Goal: Transaction & Acquisition: Purchase product/service

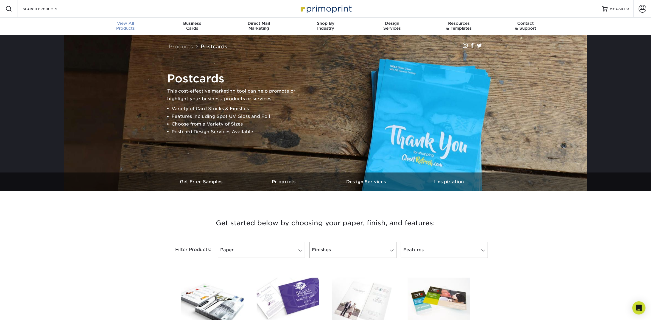
click at [125, 28] on div "View All Products" at bounding box center [125, 26] width 67 height 10
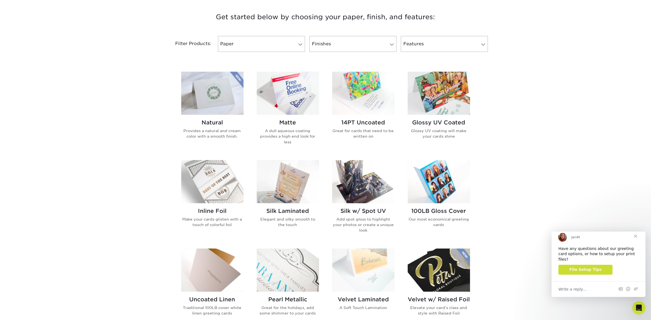
click at [635, 240] on span "Close" at bounding box center [635, 236] width 20 height 20
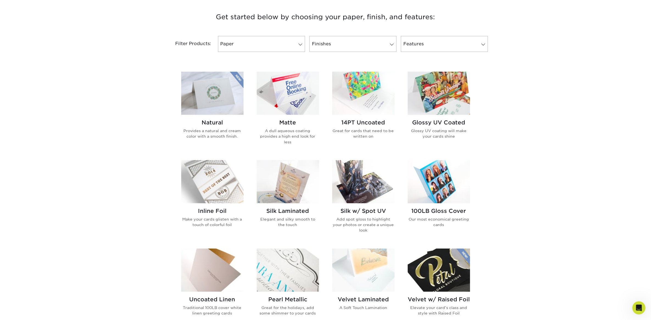
click at [290, 98] on img at bounding box center [288, 93] width 62 height 43
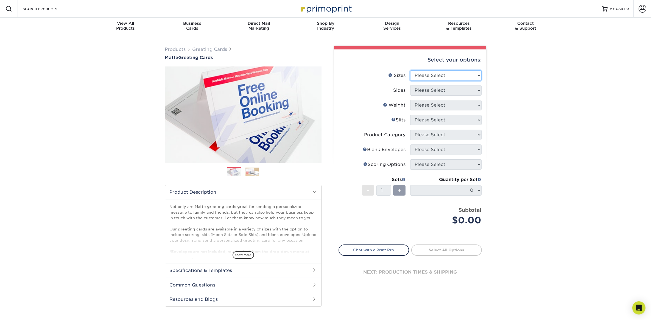
click at [455, 75] on select "Please Select 4.25" x 11" 5.5" x 8.5" 6" x 9" 6" x 12" 7" x 10" 8.5" x 11"" at bounding box center [445, 75] width 71 height 10
select select "5.50x8.50"
click at [410, 70] on select "Please Select 4.25" x 11" 5.5" x 8.5" 6" x 9" 6" x 12" 7" x 10" 8.5" x 11"" at bounding box center [445, 75] width 71 height 10
click at [434, 89] on select "Please Select Print Both Sides Print Front Only" at bounding box center [445, 90] width 71 height 10
select select "32d3c223-f82c-492b-b915-ba065a00862f"
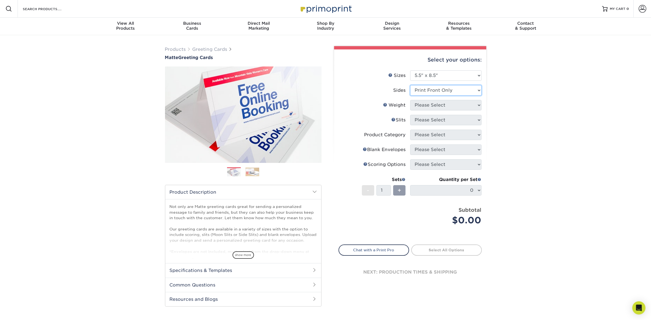
click at [410, 85] on select "Please Select Print Both Sides Print Front Only" at bounding box center [445, 90] width 71 height 10
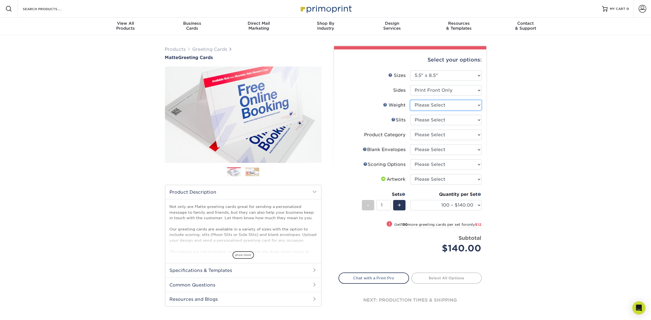
click at [430, 107] on select "Please Select 14PT" at bounding box center [445, 105] width 71 height 10
select select "14PT"
click at [410, 100] on select "Please Select 14PT" at bounding box center [445, 105] width 71 height 10
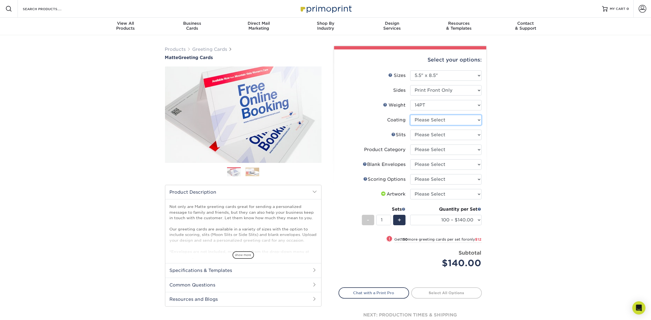
click at [426, 120] on select at bounding box center [445, 120] width 71 height 10
select select "121bb7b5-3b4d-429f-bd8d-bbf80e953313"
click at [410, 115] on select at bounding box center [445, 120] width 71 height 10
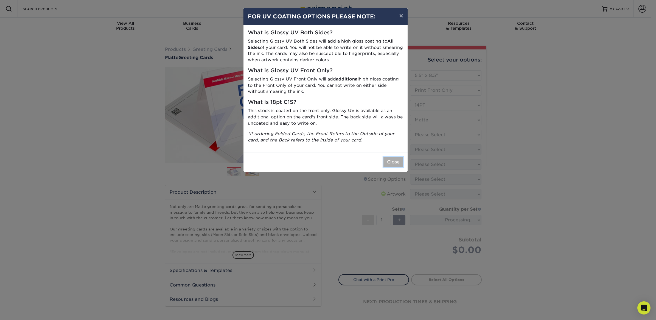
click at [386, 164] on button "Close" at bounding box center [393, 162] width 20 height 10
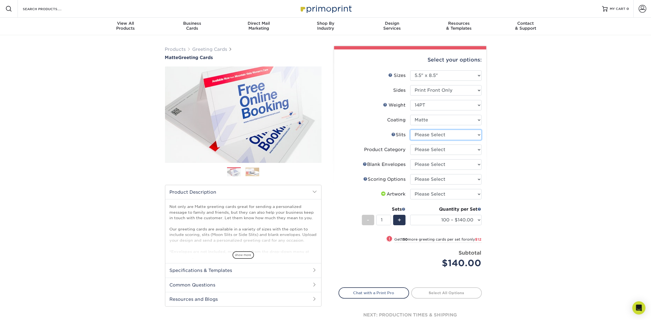
click at [425, 135] on select "Please Select Moon Slits Bottom Panel Moon Slits Right Panel No Gift Card Slits…" at bounding box center [445, 135] width 71 height 10
select select "c4055f3c-a707-4a99-931b-ce83690041fd"
click at [410, 130] on select "Please Select Moon Slits Bottom Panel Moon Slits Right Panel No Gift Card Slits…" at bounding box center [445, 135] width 71 height 10
click at [427, 150] on select "Please Select Greeting Cards" at bounding box center [445, 149] width 71 height 10
select select "b7f8198f-f281-4438-a52e-cd7a5c5c0cfc"
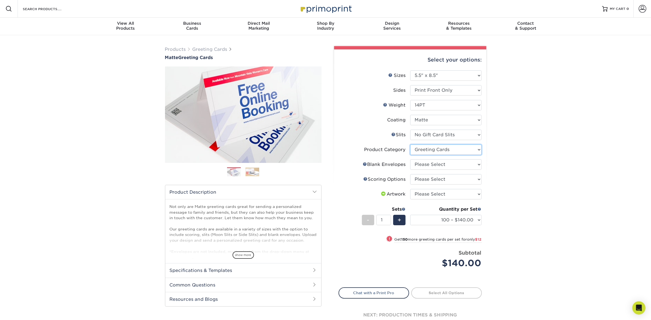
click at [410, 144] on select "Please Select Greeting Cards" at bounding box center [445, 149] width 71 height 10
click at [430, 164] on select "Please Select No Blank Envelopes Yes 100 Envelopes A2 Yes 250 Envelopes A2 Yes …" at bounding box center [445, 164] width 71 height 10
click at [410, 159] on select "Please Select No Blank Envelopes Yes 100 Envelopes A2 Yes 250 Envelopes A2 Yes …" at bounding box center [445, 164] width 71 height 10
click at [435, 164] on select "Please Select No Blank Envelopes Yes 100 Envelopes A2 Yes 250 Envelopes A2 Yes …" at bounding box center [445, 164] width 71 height 10
select select "90227d88-221f-44a3-b161-6c9bb9deb1b8"
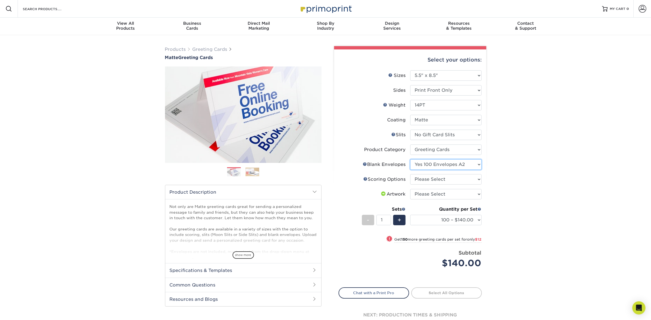
click at [410, 159] on select "Please Select No Blank Envelopes Yes 100 Envelopes A2 Yes 250 Envelopes A2 Yes …" at bounding box center [445, 164] width 71 height 10
click at [430, 76] on select "Please Select 4.25" x 11" 5.5" x 8.5" 6" x 9" 6" x 12" 7" x 10" 8.5" x 11"" at bounding box center [445, 75] width 71 height 10
click at [410, 70] on select "Please Select 4.25" x 11" 5.5" x 8.5" 6" x 9" 6" x 12" 7" x 10" 8.5" x 11"" at bounding box center [445, 75] width 71 height 10
click at [432, 177] on select "Please Select Score in Half" at bounding box center [445, 179] width 71 height 10
select select "b23166fa-223a-4016-b2d3-d3438452c7d9"
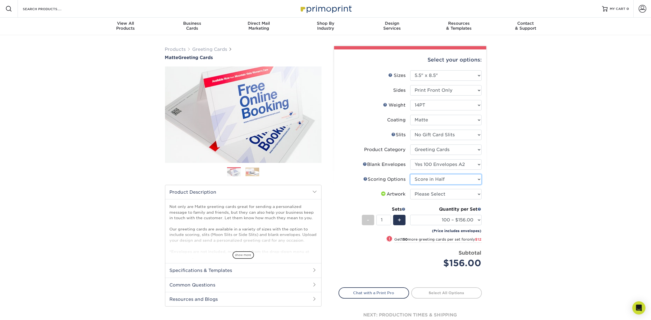
click at [410, 174] on select "Please Select Score in Half" at bounding box center [445, 179] width 71 height 10
click at [442, 195] on select "Please Select I will upload files I need a design - $75" at bounding box center [445, 194] width 71 height 10
select select "upload"
click at [410, 189] on select "Please Select I will upload files I need a design - $75" at bounding box center [445, 194] width 71 height 10
click at [471, 220] on select "100 – $156.00 250 – $168.00 500 – $211.00 1000 – $256.00 2500 – $422.00 5000 – …" at bounding box center [445, 220] width 71 height 10
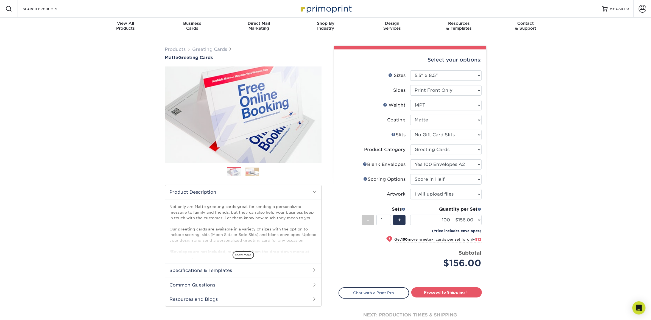
click at [514, 207] on div "Products Greeting Cards Matte Greeting Cards Previous Next show more /" at bounding box center [325, 193] width 651 height 316
click at [451, 167] on select "Please Select No Blank Envelopes Yes 100 Envelopes A2 Yes 250 Envelopes A2 Yes …" at bounding box center [445, 164] width 71 height 10
select select "9f137334-7cf0-4a73-8a74-a4df662606ea"
click at [410, 159] on select "Please Select No Blank Envelopes Yes 100 Envelopes A2 Yes 250 Envelopes A2 Yes …" at bounding box center [445, 164] width 71 height 10
click at [440, 73] on select "Please Select 4.25" x 11" 5.5" x 8.5" 6" x 9" 6" x 12" 7" x 10" 8.5" x 11"" at bounding box center [445, 75] width 71 height 10
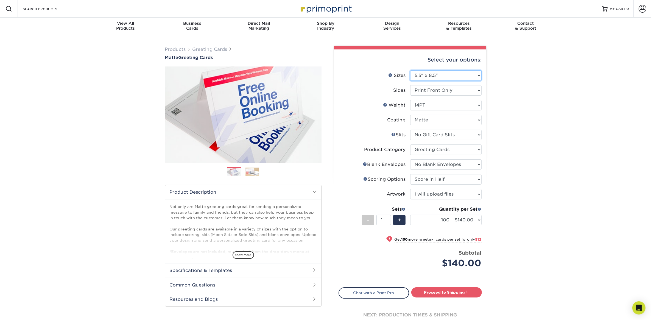
select select "6.00x9.00"
click at [410, 70] on select "Please Select 4.25" x 11" 5.5" x 8.5" 6" x 9" 6" x 12" 7" x 10" 8.5" x 11"" at bounding box center [445, 75] width 71 height 10
select select "-1"
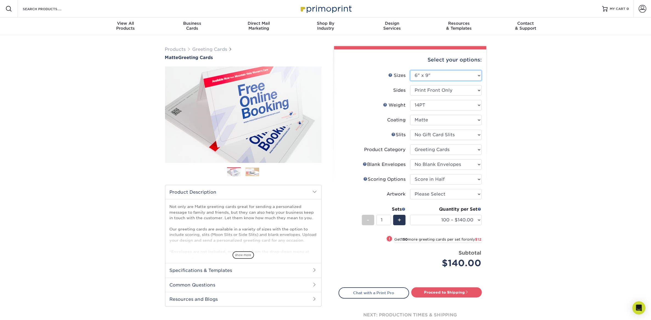
select select "-1"
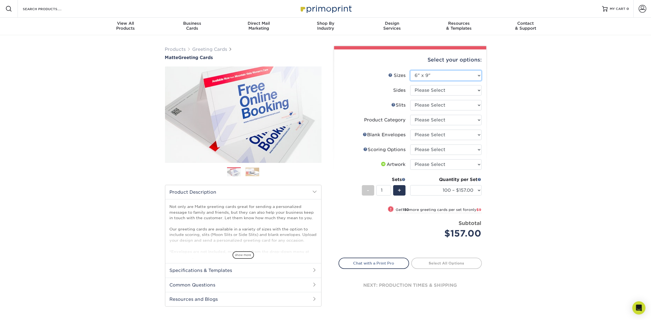
click at [441, 74] on select "Please Select 4.25" x 11" 5.5" x 8.5" 6" x 9" 6" x 12" 7" x 10" 8.5" x 11"" at bounding box center [445, 75] width 71 height 10
select select "5.50x8.50"
click at [410, 70] on select "Please Select 4.25" x 11" 5.5" x 8.5" 6" x 9" 6" x 12" 7" x 10" 8.5" x 11"" at bounding box center [445, 75] width 71 height 10
select select
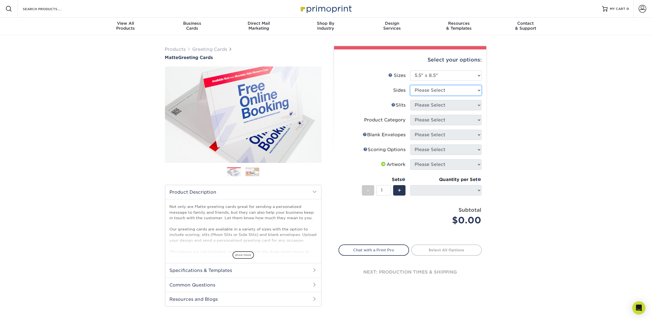
click at [439, 91] on select "Please Select Print Both Sides Print Front Only" at bounding box center [445, 90] width 71 height 10
select select "32d3c223-f82c-492b-b915-ba065a00862f"
click at [410, 85] on select "Please Select Print Both Sides Print Front Only" at bounding box center [445, 90] width 71 height 10
select select "-1"
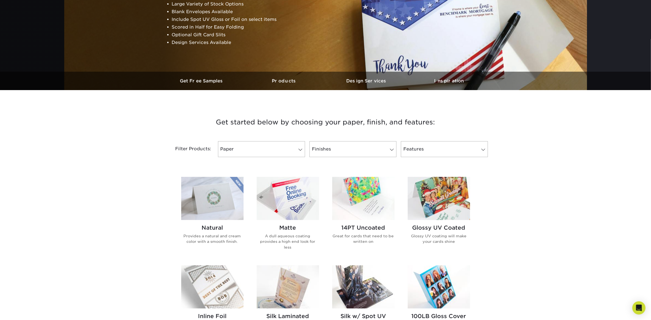
scroll to position [137, 0]
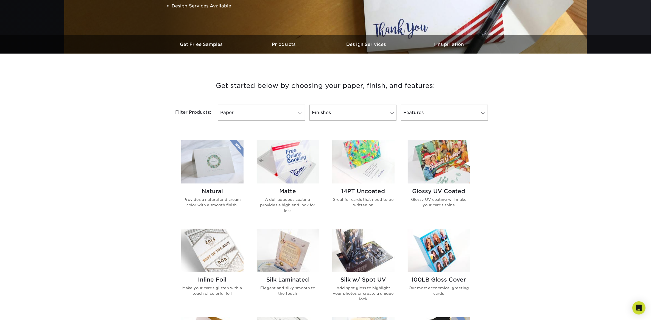
click at [207, 190] on h2 "Natural" at bounding box center [212, 191] width 62 height 7
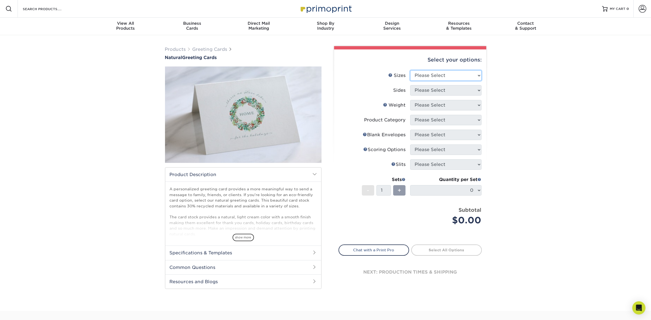
click at [445, 76] on select "Please Select 4.25" x 11" 5.5" x 8.5" 6" x 9" 6" x 12" 7" x 10" 8.5" x 11"" at bounding box center [445, 75] width 71 height 10
select select "5.50x8.50"
click at [410, 70] on select "Please Select 4.25" x 11" 5.5" x 8.5" 6" x 9" 6" x 12" 7" x 10" 8.5" x 11"" at bounding box center [445, 75] width 71 height 10
click at [438, 91] on select "Please Select Print Both Sides Print Front Only" at bounding box center [445, 90] width 71 height 10
select select "32d3c223-f82c-492b-b915-ba065a00862f"
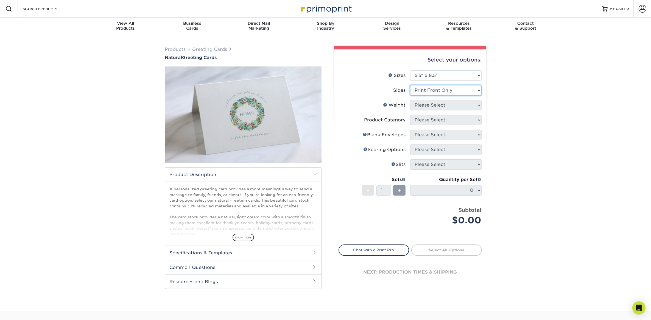
click at [410, 85] on select "Please Select Print Both Sides Print Front Only" at bounding box center [445, 90] width 71 height 10
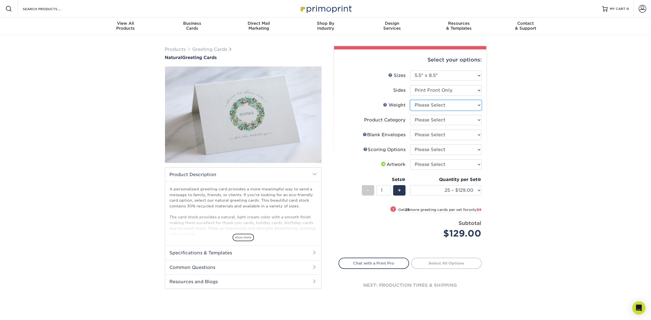
click at [437, 106] on select "Please Select 14PTNT" at bounding box center [445, 105] width 71 height 10
select select "14PTNT"
click at [410, 100] on select "Please Select 14PTNT" at bounding box center [445, 105] width 71 height 10
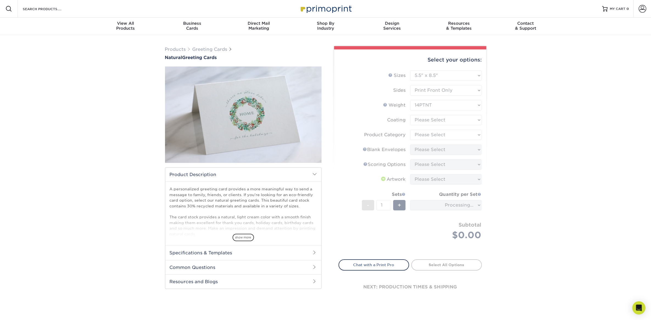
click at [271, 262] on h2 "Common Questions" at bounding box center [243, 267] width 156 height 14
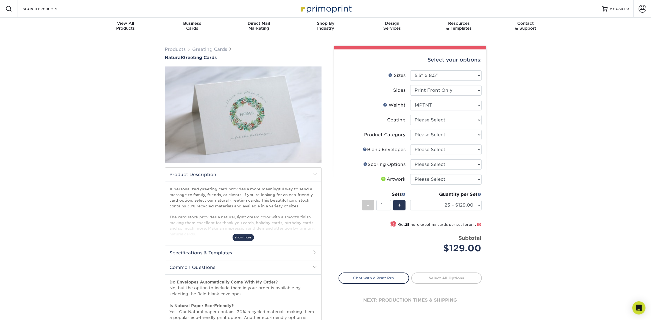
click at [244, 239] on span "show more" at bounding box center [242, 237] width 21 height 7
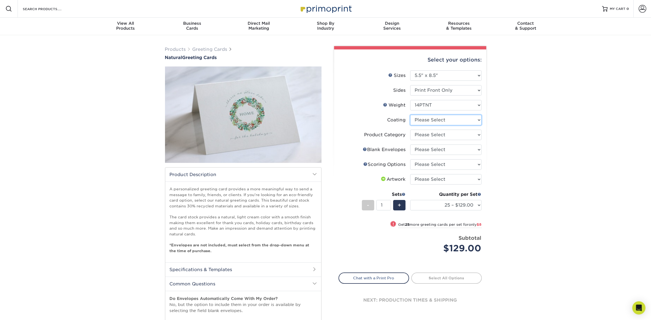
click at [429, 120] on select at bounding box center [445, 120] width 71 height 10
select select "3e7618de-abca-4bda-9f97-8b9129e913d8"
click at [410, 115] on select at bounding box center [445, 120] width 71 height 10
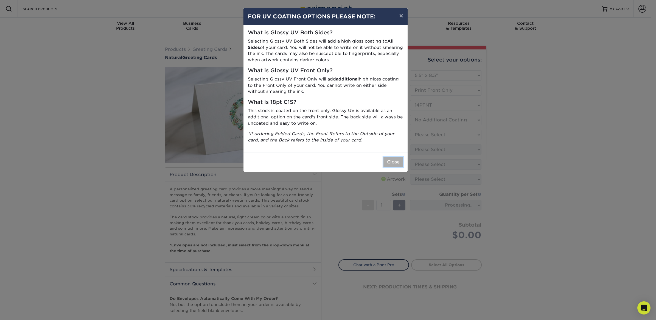
click at [397, 162] on button "Close" at bounding box center [393, 162] width 20 height 10
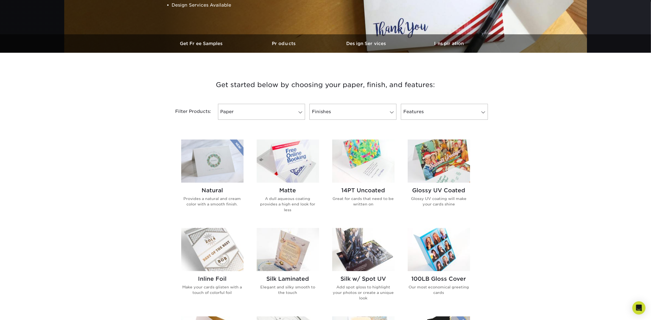
scroll to position [137, 0]
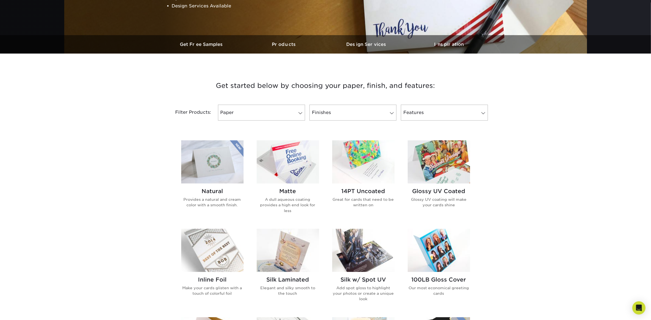
click at [294, 157] on img at bounding box center [288, 161] width 62 height 43
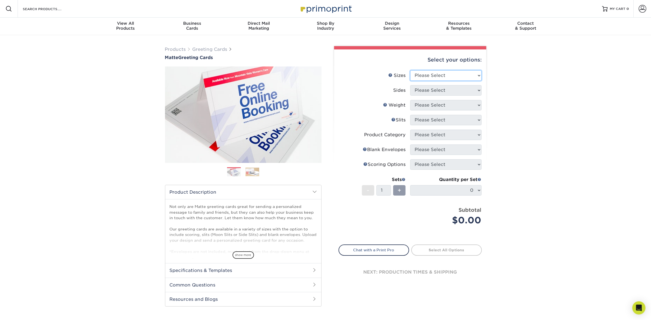
click at [435, 74] on select "Please Select 4.25" x 11" 5.5" x 8.5" 6" x 9" 6" x 12" 7" x 10" 8.5" x 11"" at bounding box center [445, 75] width 71 height 10
select select "5.50x8.50"
click at [410, 70] on select "Please Select 4.25" x 11" 5.5" x 8.5" 6" x 9" 6" x 12" 7" x 10" 8.5" x 11"" at bounding box center [445, 75] width 71 height 10
click at [433, 90] on select "Please Select Print Both Sides Print Front Only" at bounding box center [445, 90] width 71 height 10
select select "32d3c223-f82c-492b-b915-ba065a00862f"
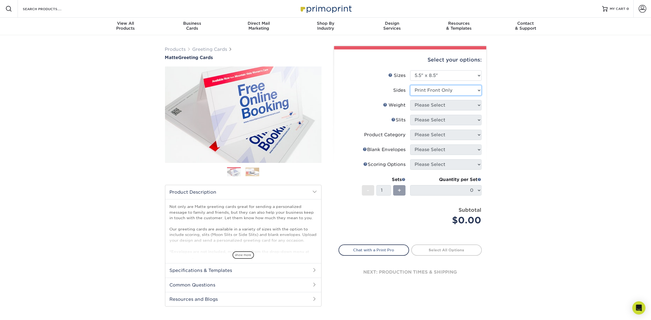
click at [410, 85] on select "Please Select Print Both Sides Print Front Only" at bounding box center [445, 90] width 71 height 10
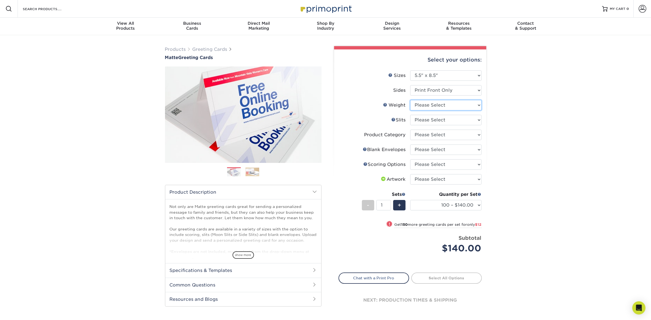
click at [436, 105] on select "Please Select 14PT" at bounding box center [445, 105] width 71 height 10
select select "14PT"
click at [410, 100] on select "Please Select 14PT" at bounding box center [445, 105] width 71 height 10
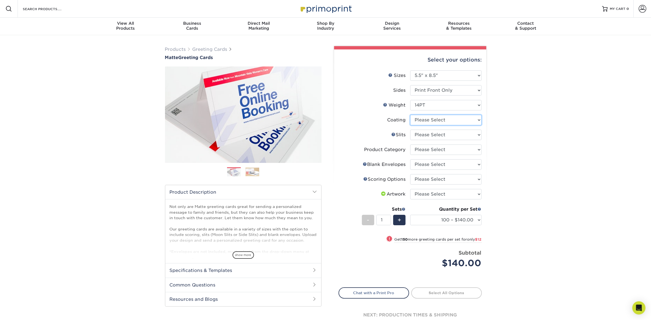
click at [431, 120] on select at bounding box center [445, 120] width 71 height 10
select select "121bb7b5-3b4d-429f-bd8d-bbf80e953313"
click at [410, 115] on select at bounding box center [445, 120] width 71 height 10
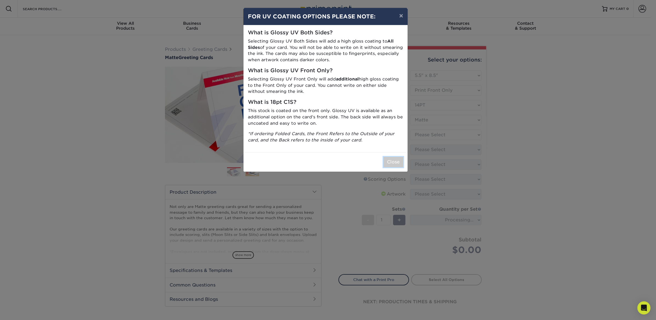
click at [396, 165] on button "Close" at bounding box center [393, 162] width 20 height 10
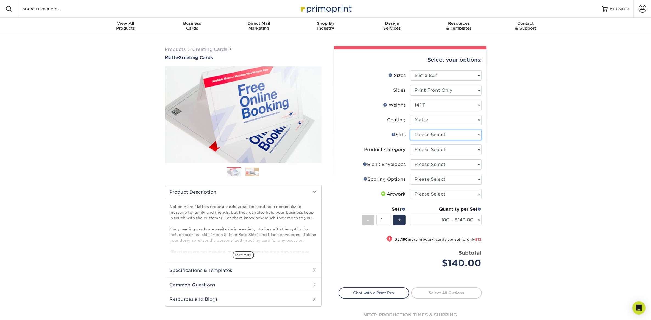
click at [416, 132] on select "Please Select Moon Slits Bottom Panel Moon Slits Right Panel No Gift Card Slits…" at bounding box center [445, 135] width 71 height 10
select select "c4055f3c-a707-4a99-931b-ce83690041fd"
click at [410, 130] on select "Please Select Moon Slits Bottom Panel Moon Slits Right Panel No Gift Card Slits…" at bounding box center [445, 135] width 71 height 10
click at [425, 150] on select "Please Select Greeting Cards" at bounding box center [445, 149] width 71 height 10
select select "b7f8198f-f281-4438-a52e-cd7a5c5c0cfc"
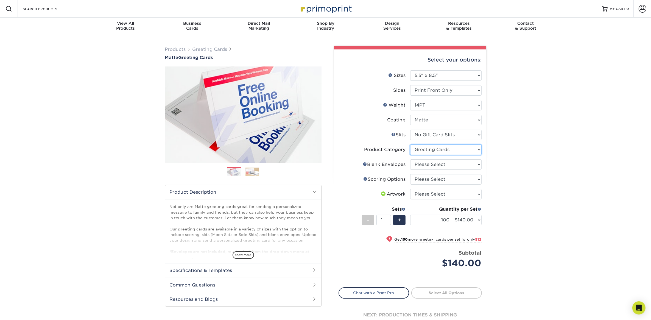
click at [410, 144] on select "Please Select Greeting Cards" at bounding box center [445, 149] width 71 height 10
click at [419, 163] on select "Please Select No Blank Envelopes Yes 100 Envelopes A2 Yes 250 Envelopes A2 Yes …" at bounding box center [445, 164] width 71 height 10
select select "90227d88-221f-44a3-b161-6c9bb9deb1b8"
click at [410, 159] on select "Please Select No Blank Envelopes Yes 100 Envelopes A2 Yes 250 Envelopes A2 Yes …" at bounding box center [445, 164] width 71 height 10
click at [430, 176] on select "Please Select Score in Half" at bounding box center [445, 179] width 71 height 10
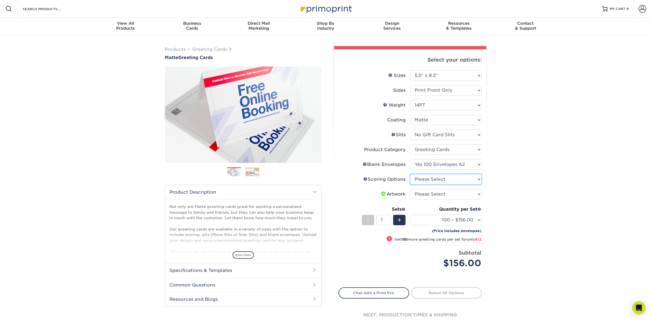
select select "b23166fa-223a-4016-b2d3-d3438452c7d9"
click at [410, 174] on select "Please Select Score in Half" at bounding box center [445, 179] width 71 height 10
click at [429, 194] on select "Please Select I will upload files I need a design - $75" at bounding box center [445, 194] width 71 height 10
select select "upload"
click at [410, 189] on select "Please Select I will upload files I need a design - $75" at bounding box center [445, 194] width 71 height 10
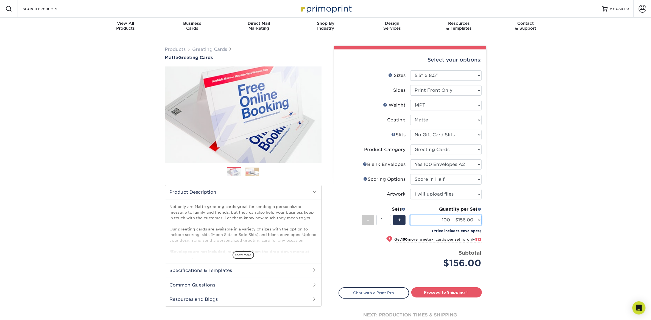
click at [433, 220] on select "100 – $156.00 250 – $168.00 500 – $211.00 1000 – $256.00 2500 – $422.00 5000 – …" at bounding box center [445, 220] width 71 height 10
click at [503, 212] on div "Products Greeting Cards Matte Greeting Cards Previous Next show more /" at bounding box center [325, 193] width 651 height 316
click at [465, 293] on span at bounding box center [467, 292] width 4 height 4
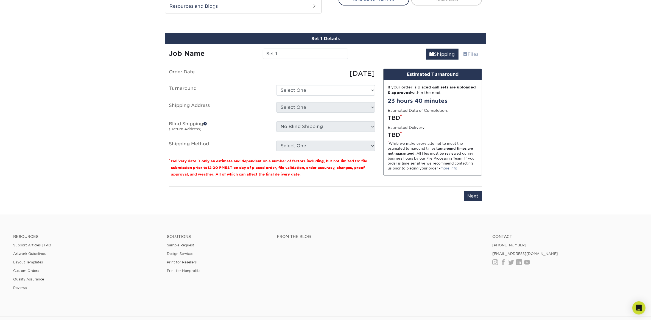
scroll to position [301, 0]
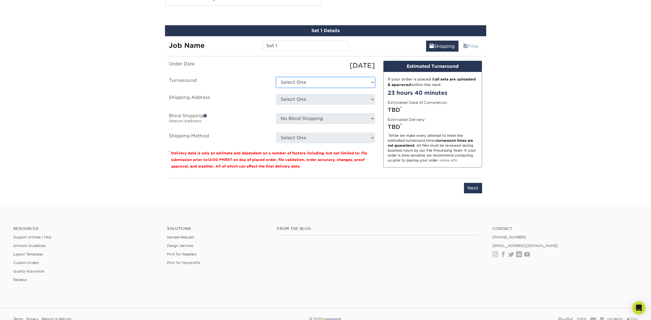
click at [305, 84] on select "Select One 2-4 Business Days 2 Day Next Business Day" at bounding box center [325, 82] width 99 height 10
select select "6f4d0846-8fbc-4553-90c3-91841393cd9b"
click at [276, 77] on select "Select One 2-4 Business Days 2 Day Next Business Day" at bounding box center [325, 82] width 99 height 10
click at [295, 98] on select "Select One Tampa Office + Add New Address - Login" at bounding box center [325, 99] width 99 height 10
select select "286856"
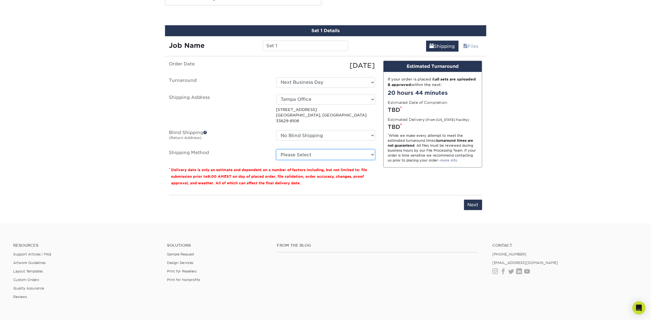
click at [308, 149] on select "Please Select Ground Shipping (+$16.21) 3 Day Shipping Service (+$19.98) 2 Day …" at bounding box center [325, 154] width 99 height 10
click at [369, 149] on select "Please Select Ground Shipping (+$16.21) 3 Day Shipping Service (+$19.98) 2 Day …" at bounding box center [325, 154] width 99 height 10
select select "13"
click at [276, 149] on select "Please Select Ground Shipping (+$16.21) 3 Day Shipping Service (+$19.98) 2 Day …" at bounding box center [325, 154] width 99 height 10
